Goal: Task Accomplishment & Management: Manage account settings

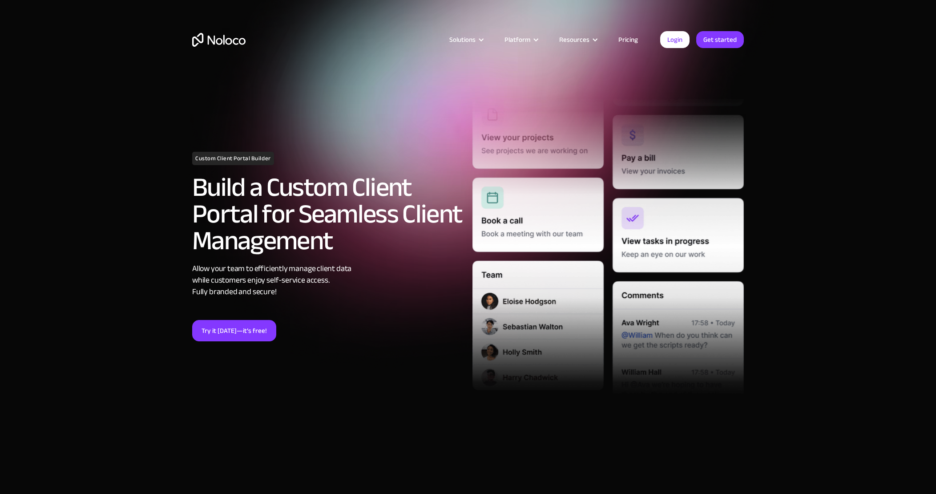
click at [631, 38] on link "Pricing" at bounding box center [628, 40] width 42 height 12
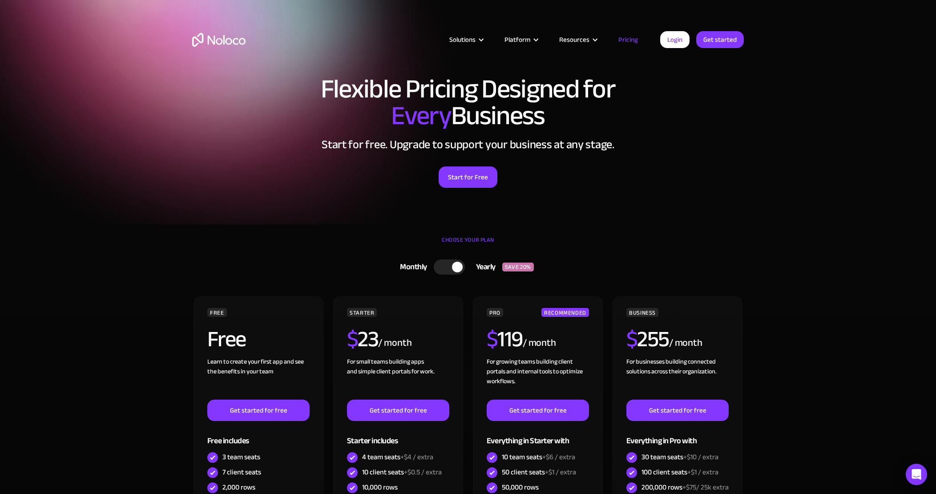
click at [445, 266] on div at bounding box center [449, 266] width 31 height 15
click at [679, 43] on link "Login" at bounding box center [674, 39] width 29 height 17
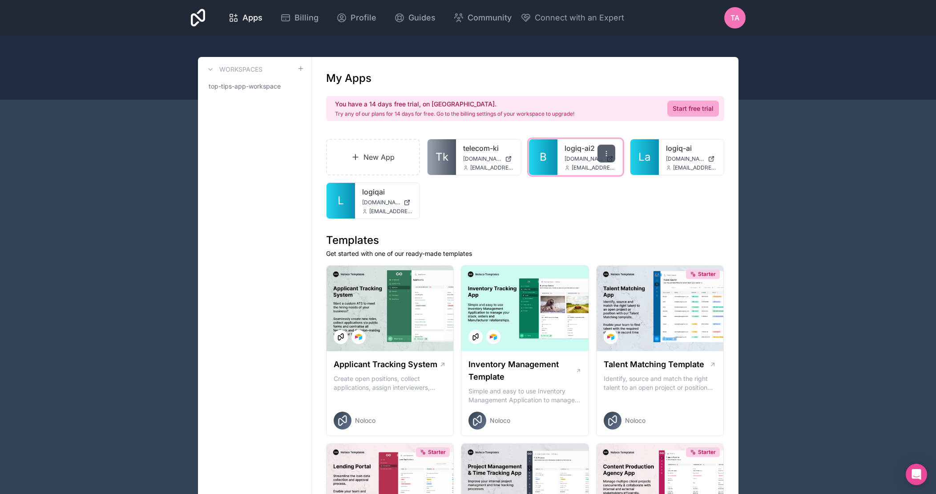
click at [605, 153] on icon at bounding box center [606, 153] width 7 height 7
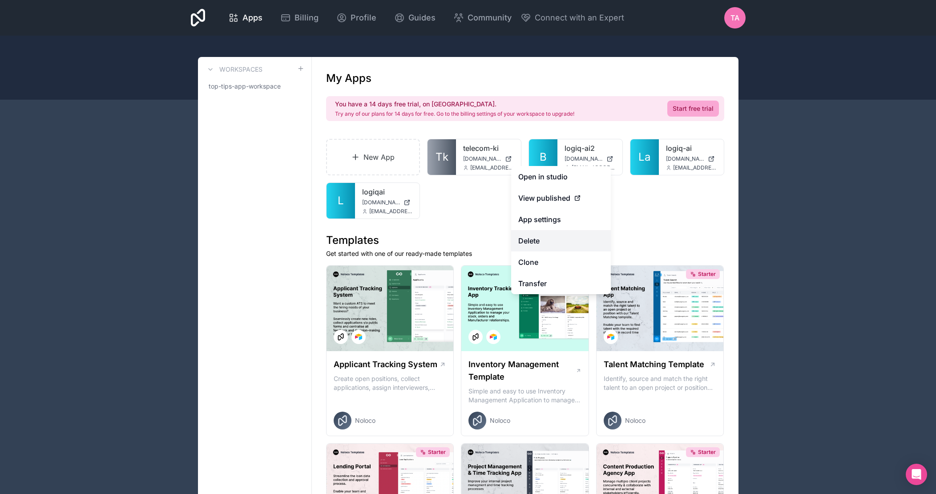
click at [537, 242] on button "Delete" at bounding box center [561, 240] width 100 height 21
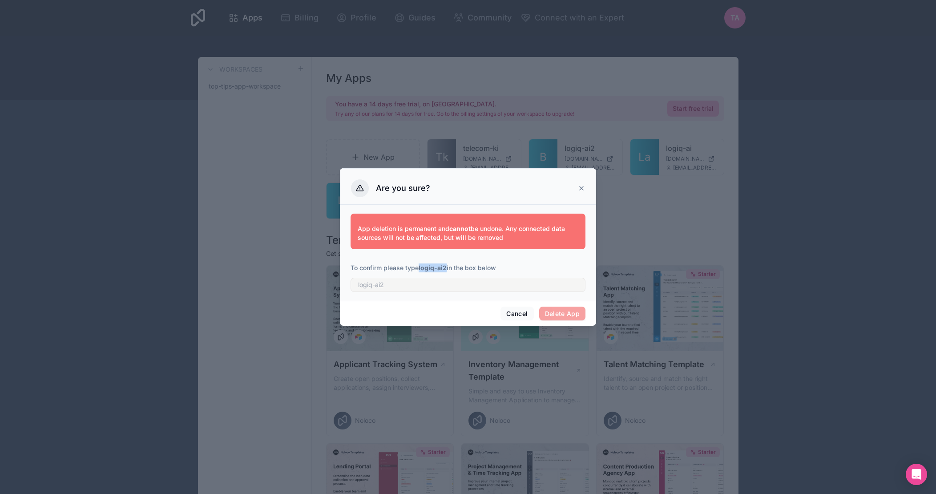
drag, startPoint x: 420, startPoint y: 268, endPoint x: 448, endPoint y: 265, distance: 28.1
click at [448, 265] on p "To confirm please type logiq-ai2 in the box below" at bounding box center [467, 267] width 235 height 9
copy strong "logiq-ai2"
click at [448, 281] on input "text" at bounding box center [467, 284] width 235 height 14
paste input "logiq-ai2"
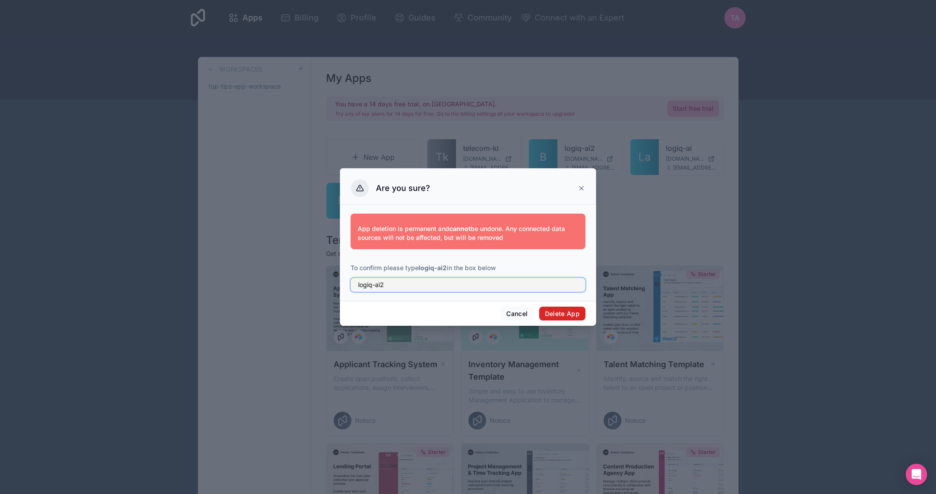
type input "logiq-ai2"
click at [563, 314] on button "Delete App" at bounding box center [562, 313] width 47 height 14
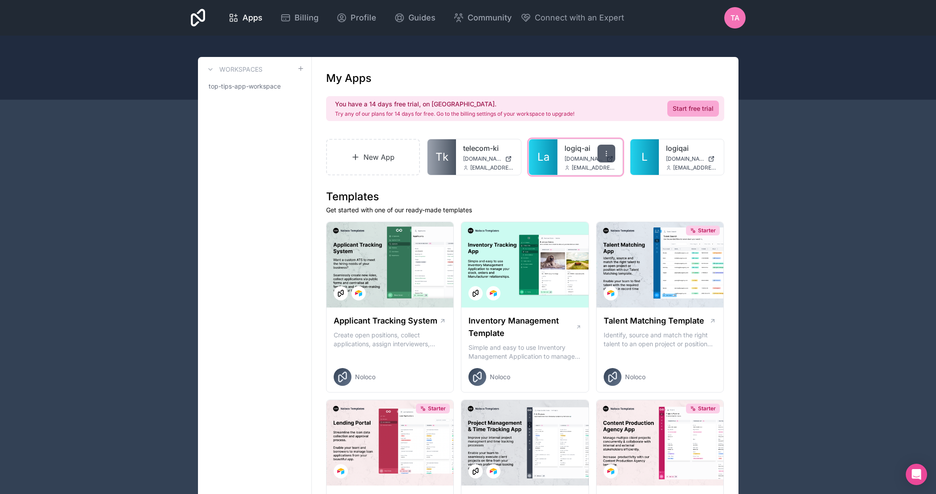
click at [607, 152] on icon at bounding box center [606, 153] width 7 height 7
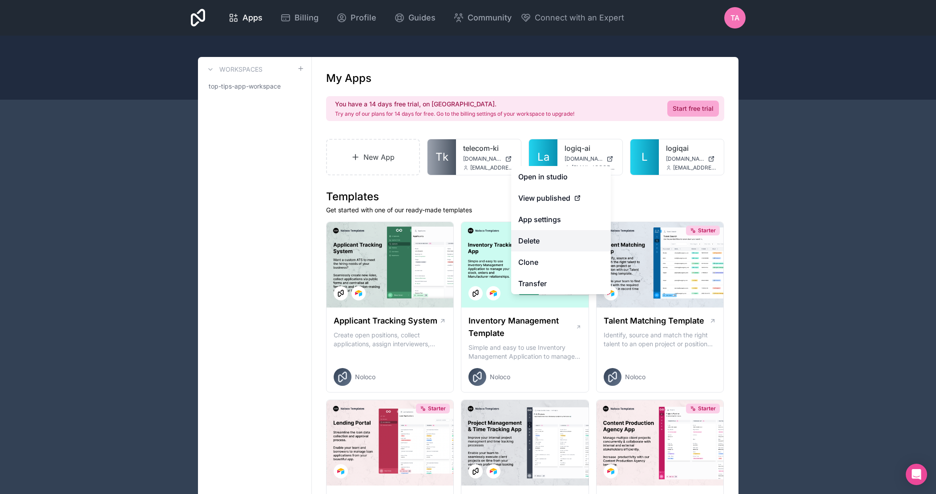
click at [537, 241] on button "Delete" at bounding box center [561, 240] width 100 height 21
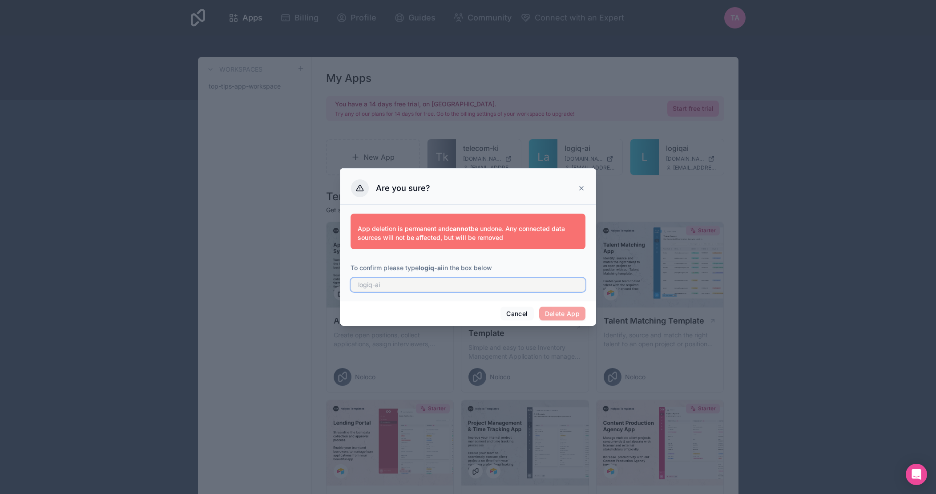
click at [431, 284] on input "text" at bounding box center [467, 284] width 235 height 14
paste input "logiq-ai2"
type input "logiq-ai"
click at [549, 312] on button "Delete App" at bounding box center [562, 313] width 47 height 14
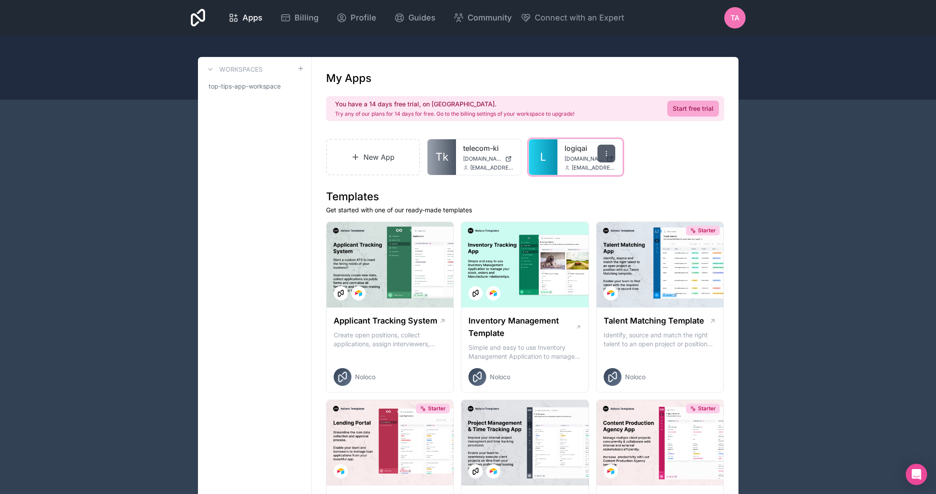
click at [607, 154] on icon at bounding box center [606, 153] width 7 height 7
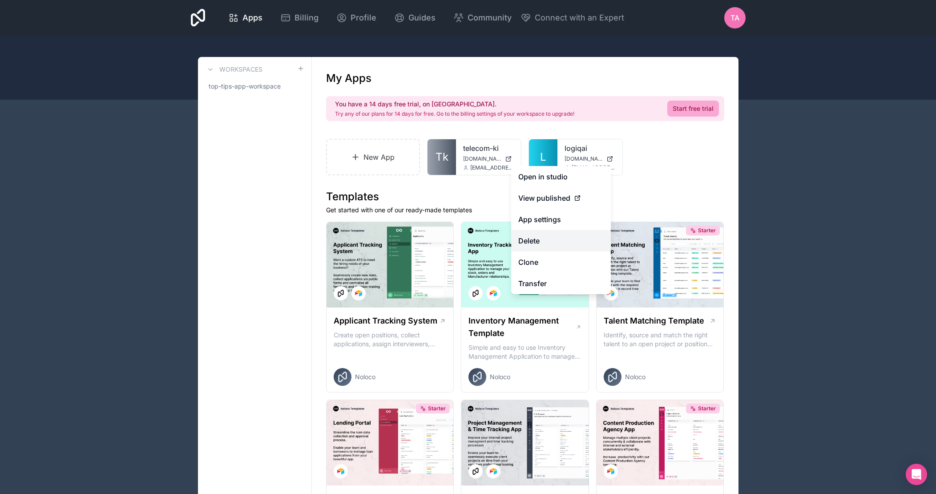
click at [539, 242] on button "Delete" at bounding box center [561, 240] width 100 height 21
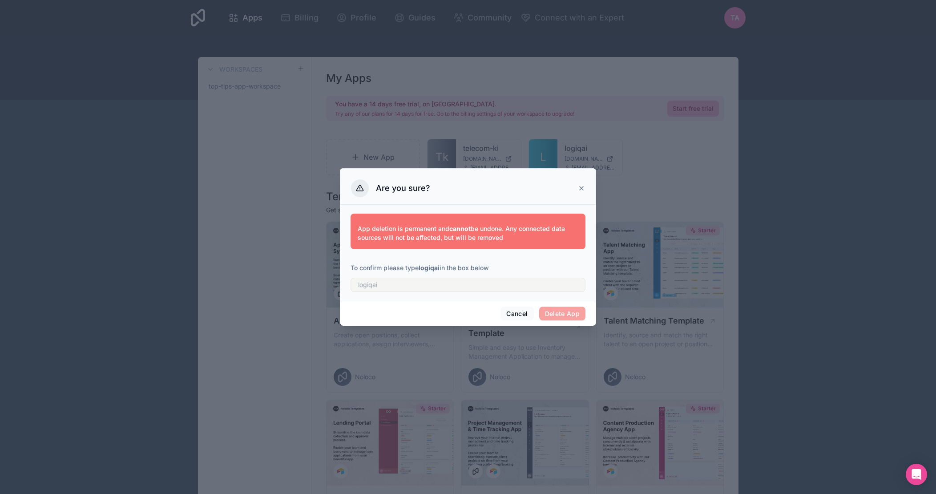
click at [428, 265] on strong "logiqai" at bounding box center [428, 268] width 21 height 8
copy strong "logiqai"
click at [437, 289] on input "text" at bounding box center [467, 284] width 235 height 14
paste input "logiqai"
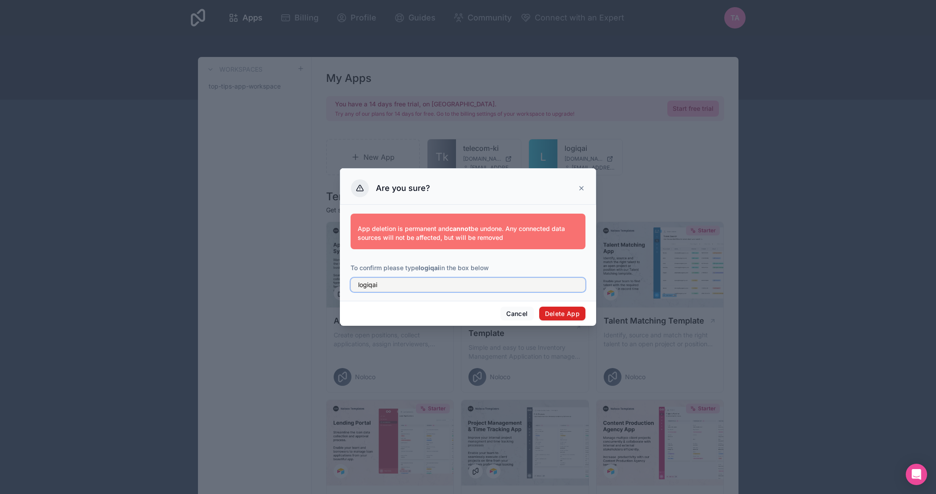
type input "logiqai"
click at [564, 311] on button "Delete App" at bounding box center [562, 313] width 47 height 14
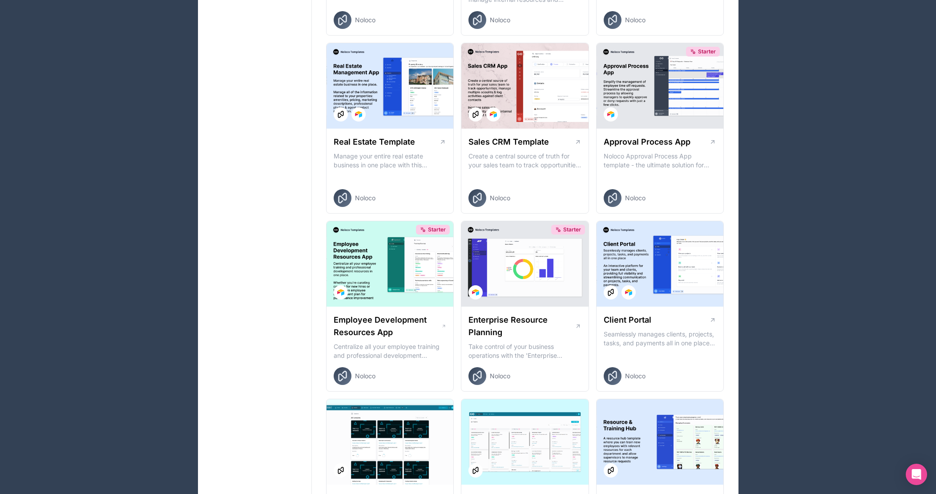
scroll to position [540, 0]
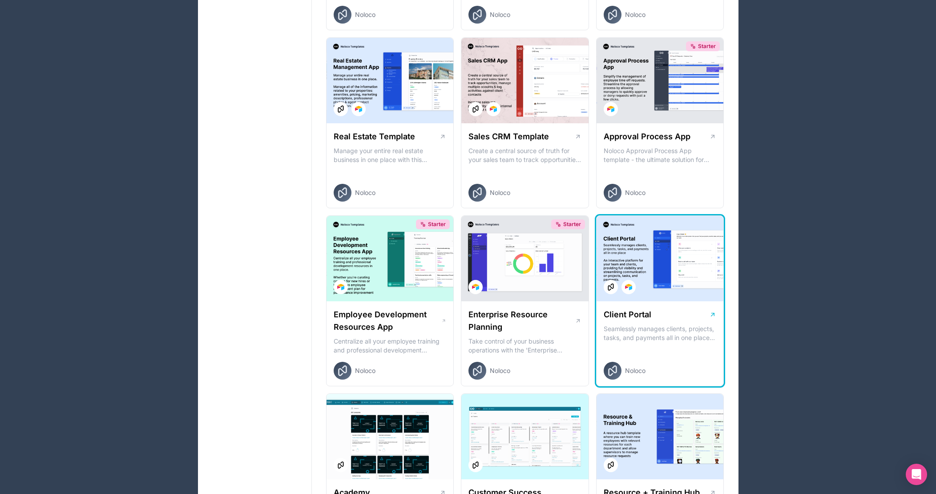
click at [664, 275] on div at bounding box center [659, 258] width 127 height 85
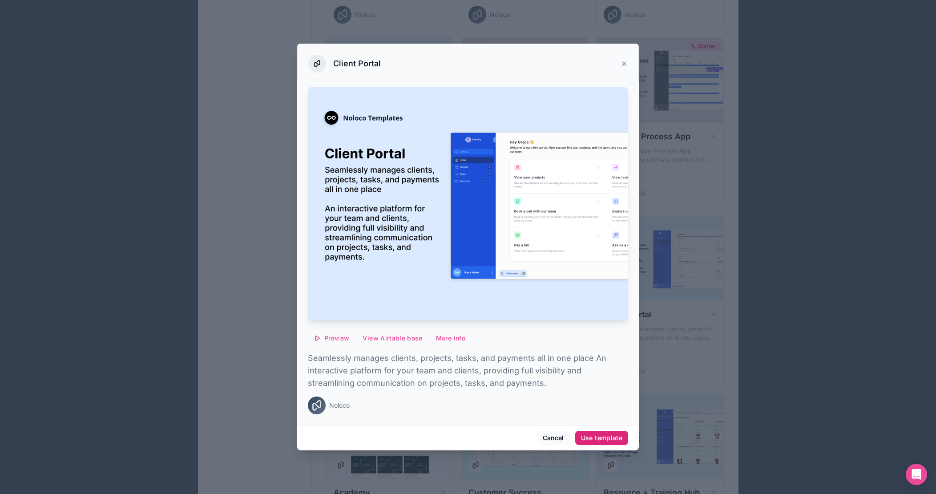
click at [605, 442] on button "Use template" at bounding box center [601, 437] width 53 height 14
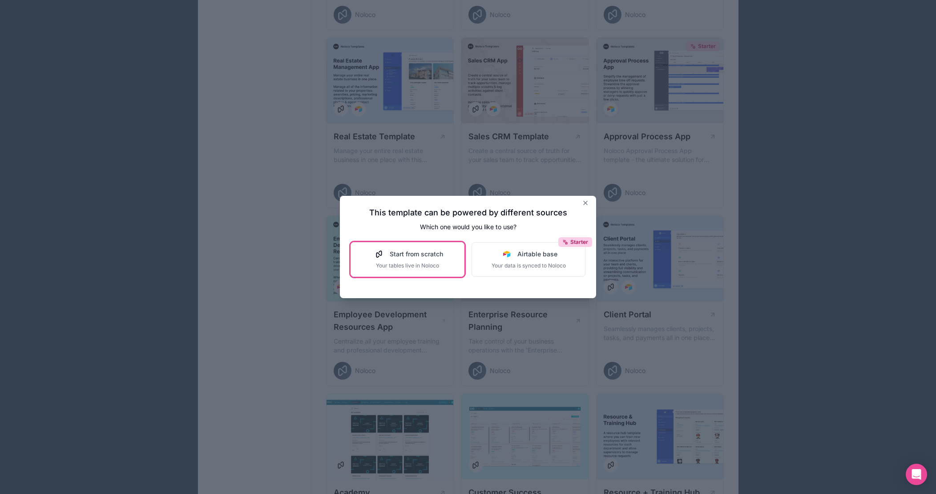
click at [413, 261] on div "Start from scratch Your tables live in Noloco" at bounding box center [407, 259] width 71 height 20
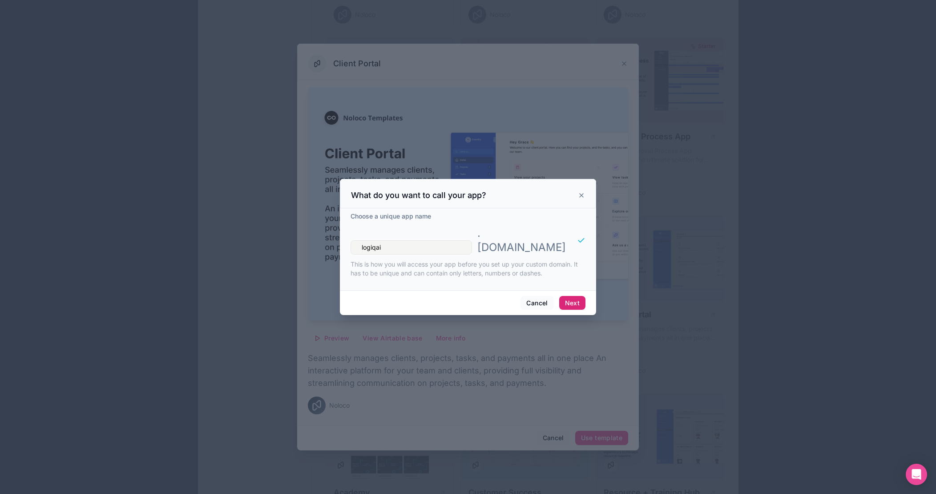
type input "logiqai"
click at [575, 296] on button "Next" at bounding box center [572, 303] width 26 height 14
